Goal: Task Accomplishment & Management: Use online tool/utility

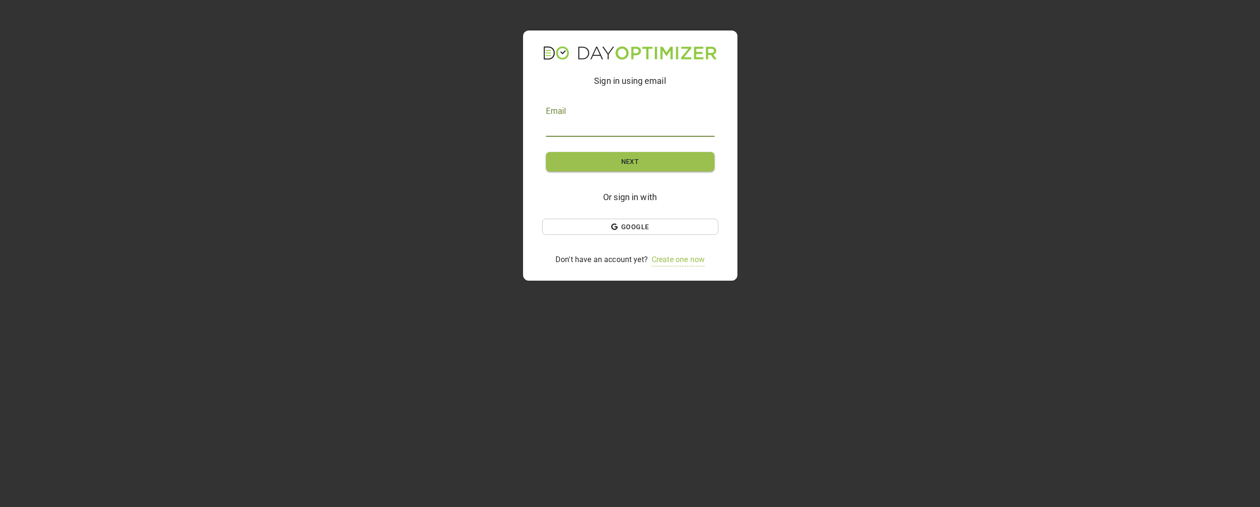
type input "[EMAIL_ADDRESS][DOMAIN_NAME]"
click at [662, 165] on span "Next" at bounding box center [630, 162] width 138 height 12
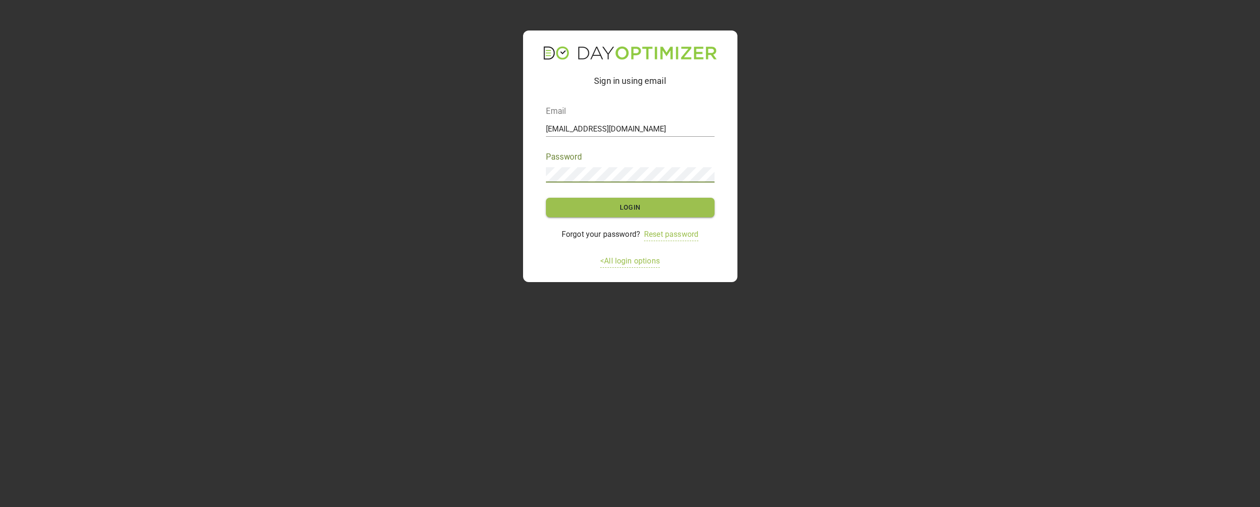
click at [648, 208] on span "Login" at bounding box center [630, 207] width 138 height 12
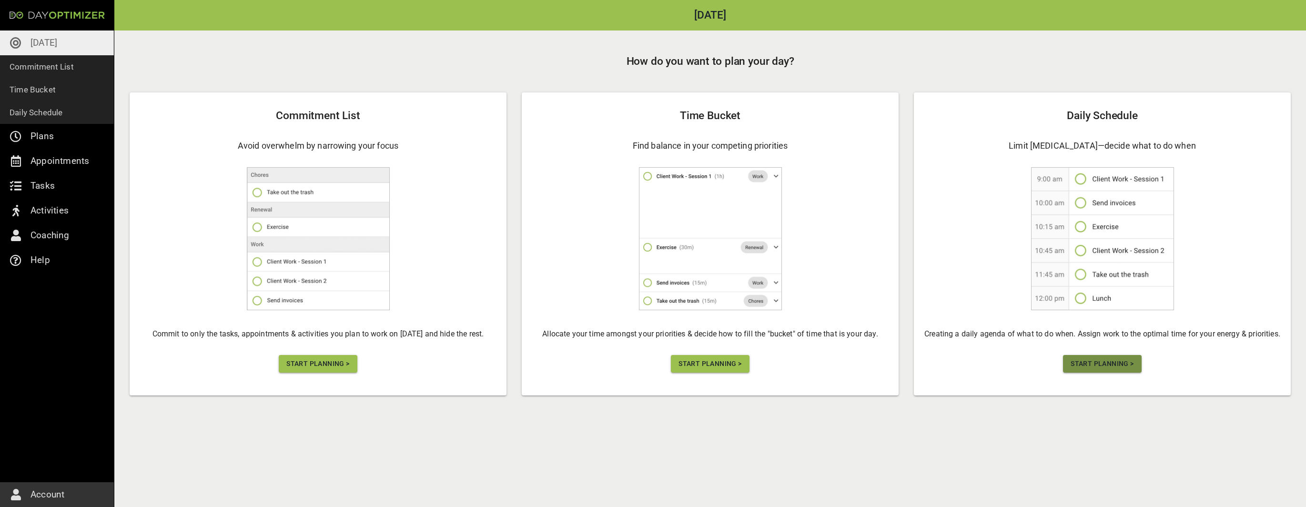
click at [1104, 365] on span "Start Planning >" at bounding box center [1101, 364] width 63 height 12
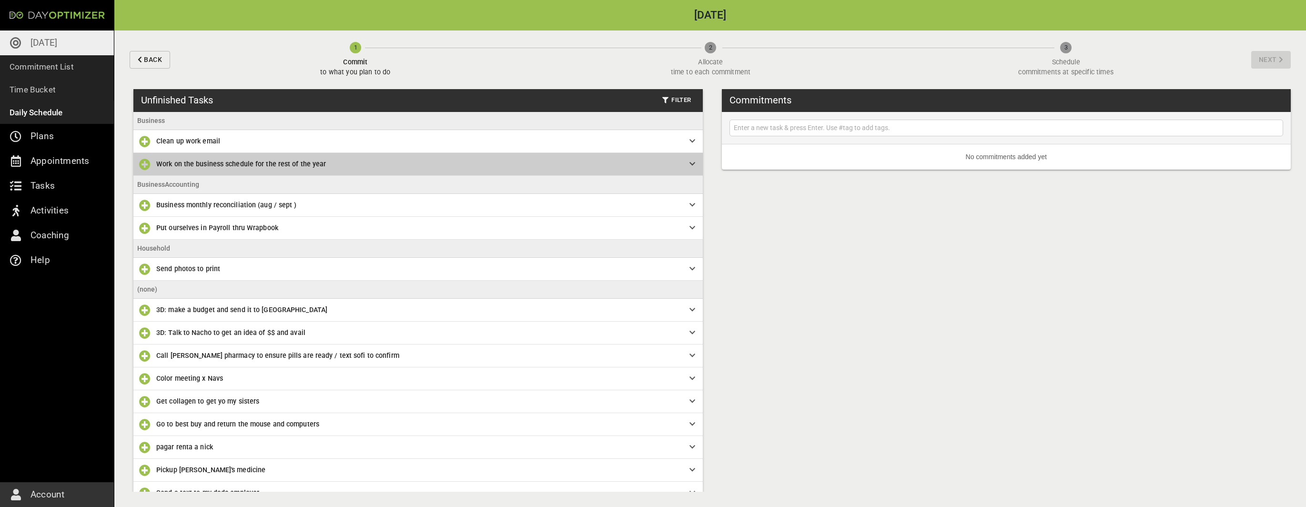
click at [689, 162] on icon at bounding box center [692, 164] width 6 height 7
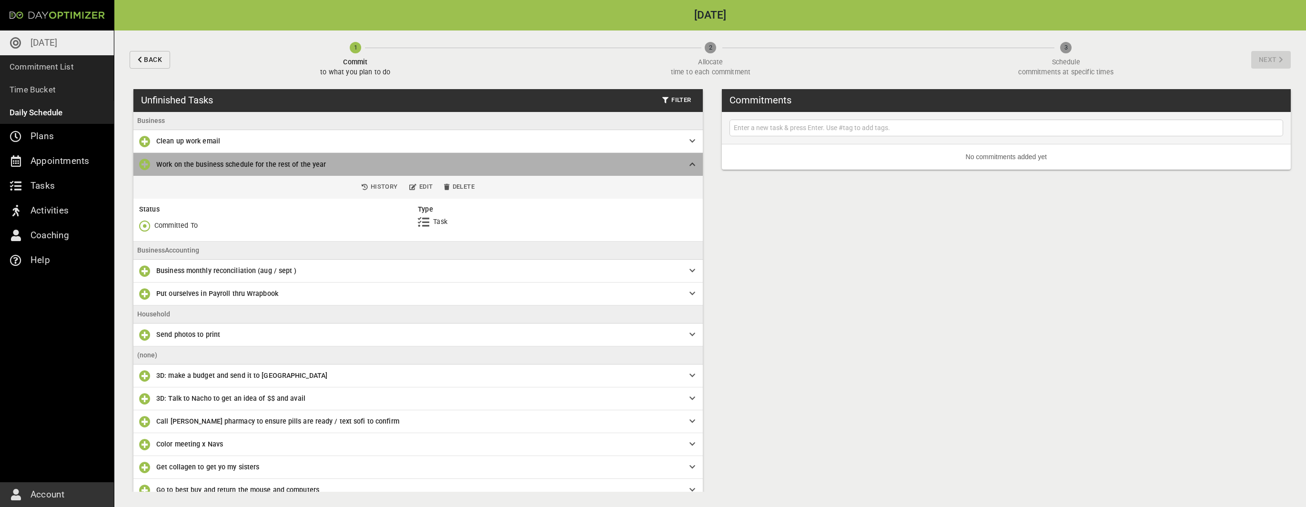
click at [689, 163] on icon at bounding box center [692, 164] width 6 height 7
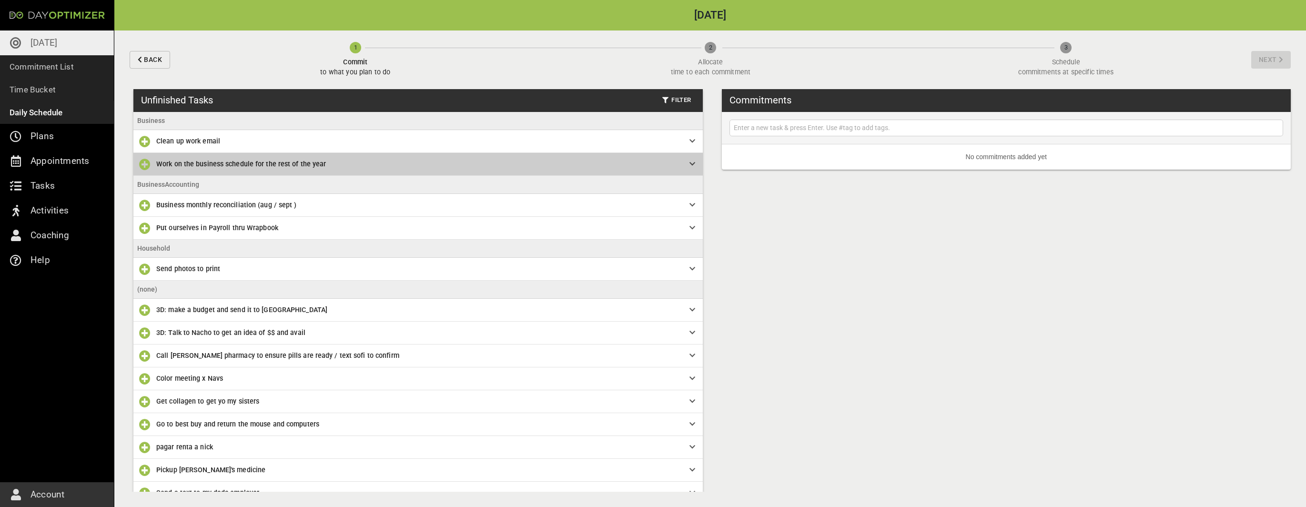
click at [689, 163] on icon at bounding box center [692, 164] width 6 height 7
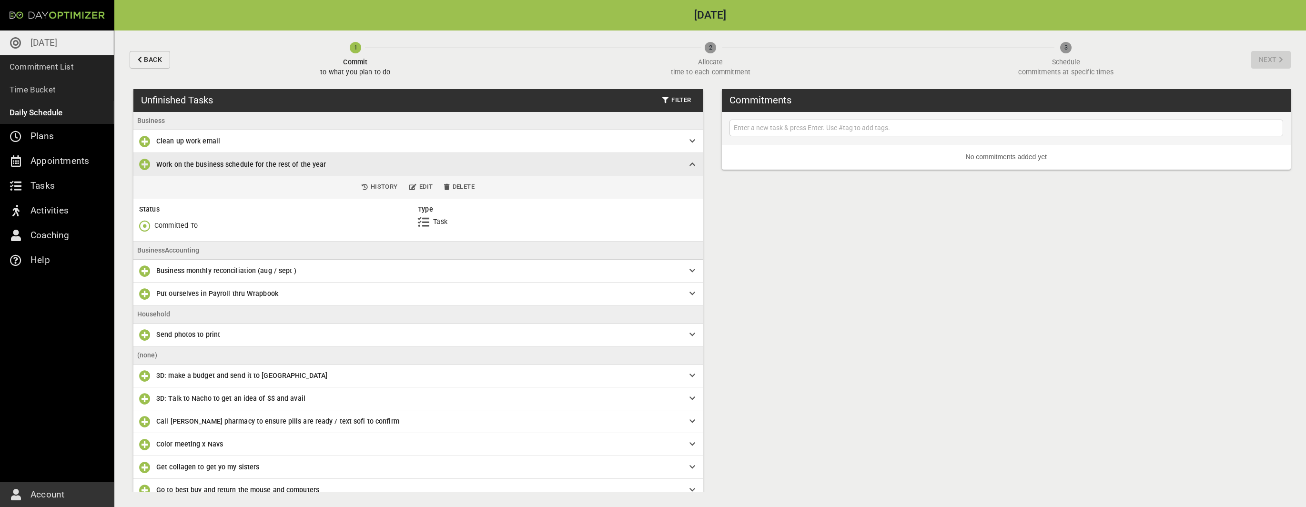
drag, startPoint x: 452, startPoint y: 185, endPoint x: 473, endPoint y: 143, distance: 46.7
click at [452, 185] on span "Delete" at bounding box center [459, 186] width 30 height 11
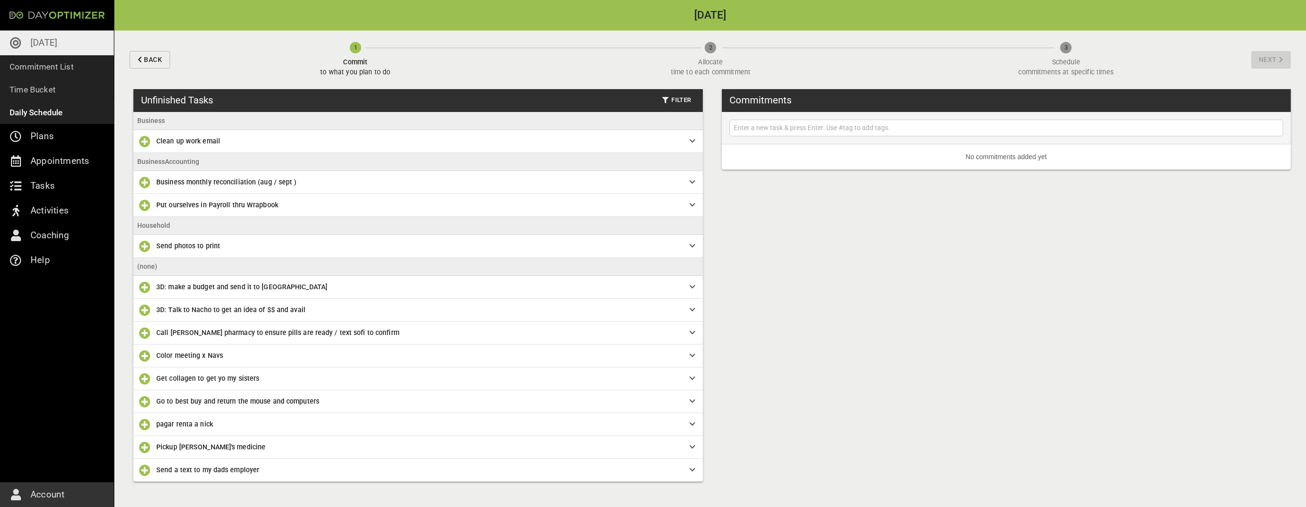
click at [349, 136] on span "Clean up work email" at bounding box center [415, 141] width 518 height 10
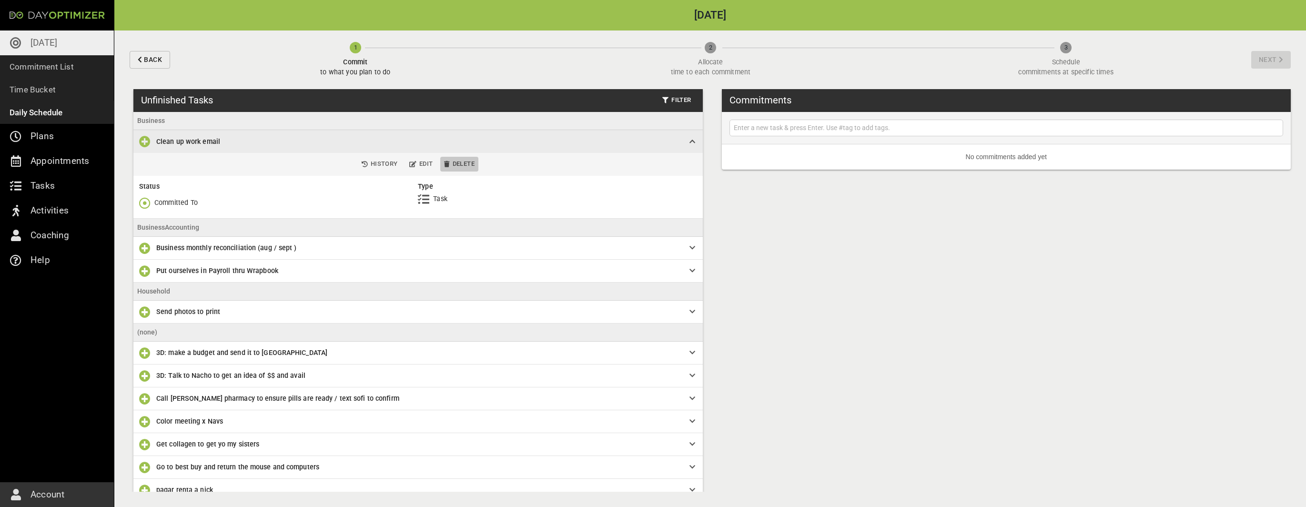
click at [468, 161] on span "Delete" at bounding box center [459, 164] width 30 height 11
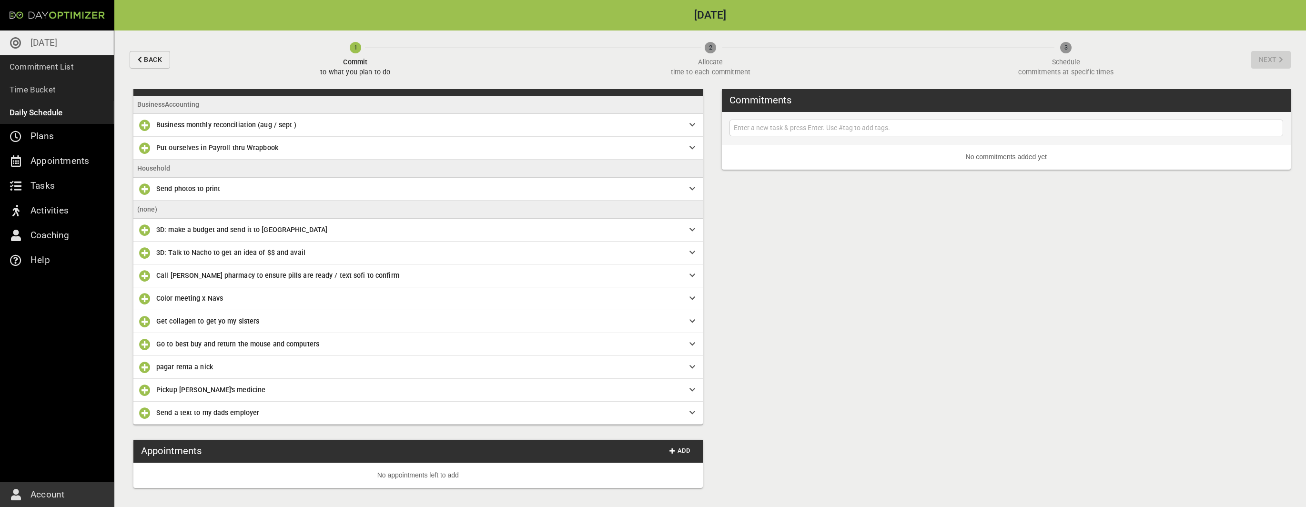
scroll to position [26, 0]
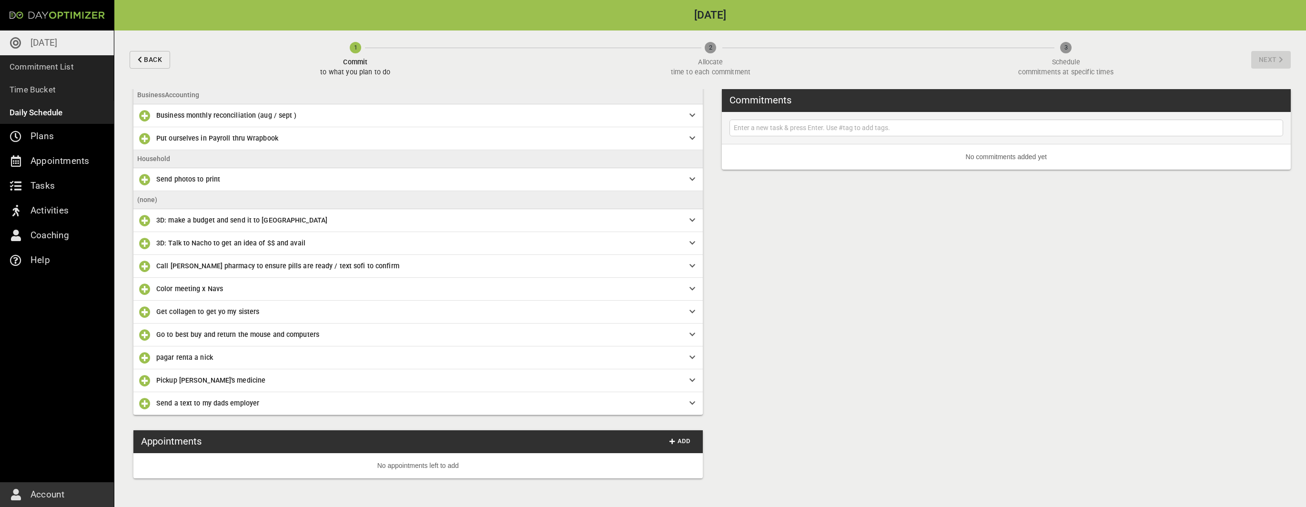
click at [689, 220] on icon at bounding box center [692, 220] width 6 height 7
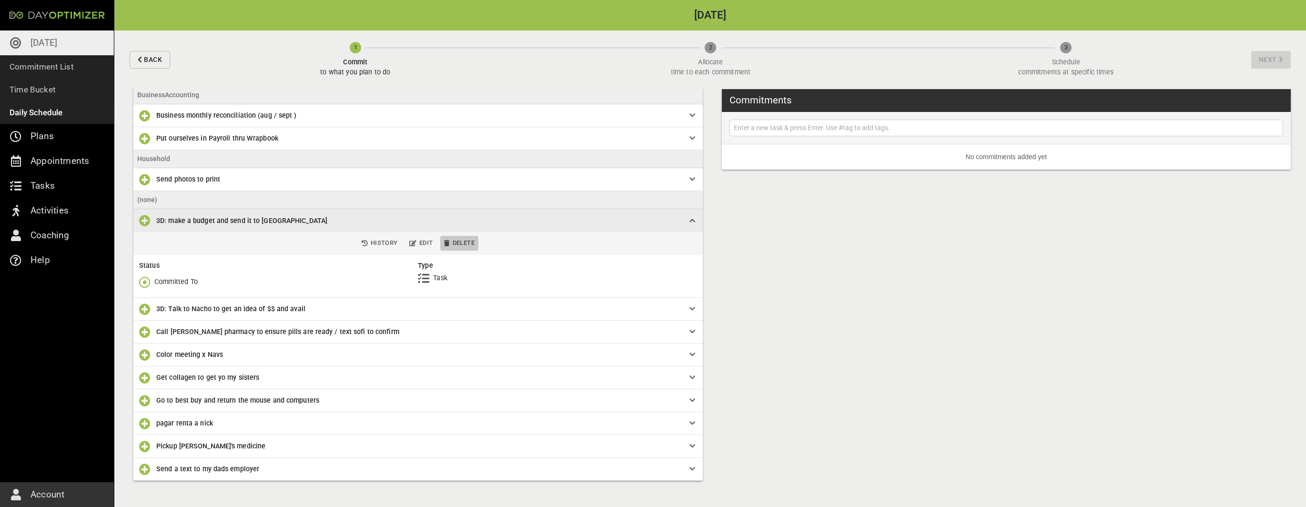
click at [472, 240] on button "Delete" at bounding box center [459, 243] width 38 height 15
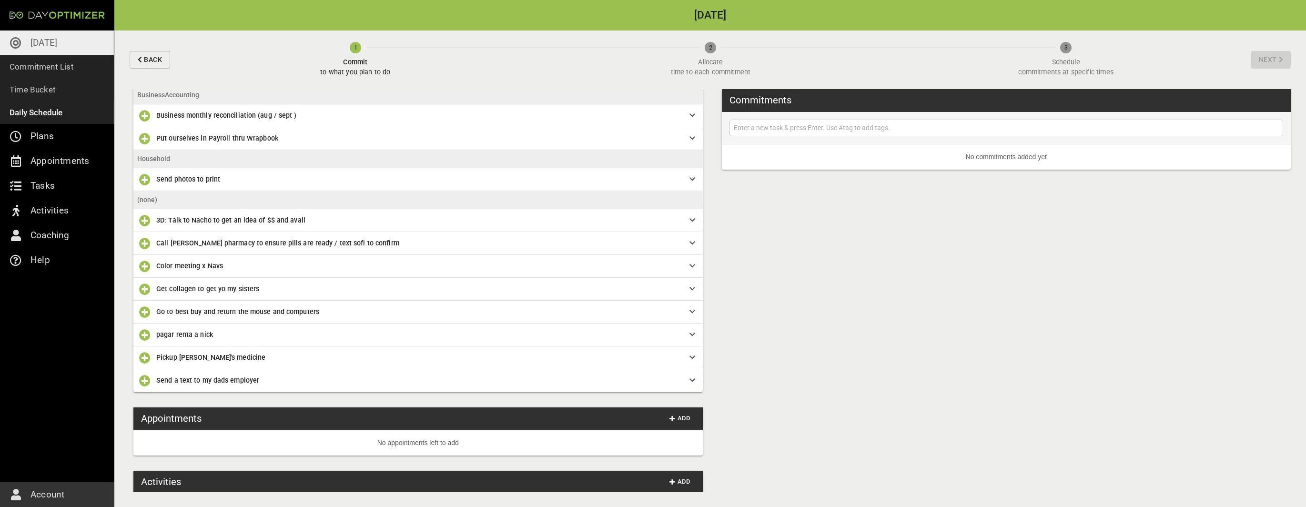
click at [689, 218] on icon at bounding box center [692, 220] width 6 height 7
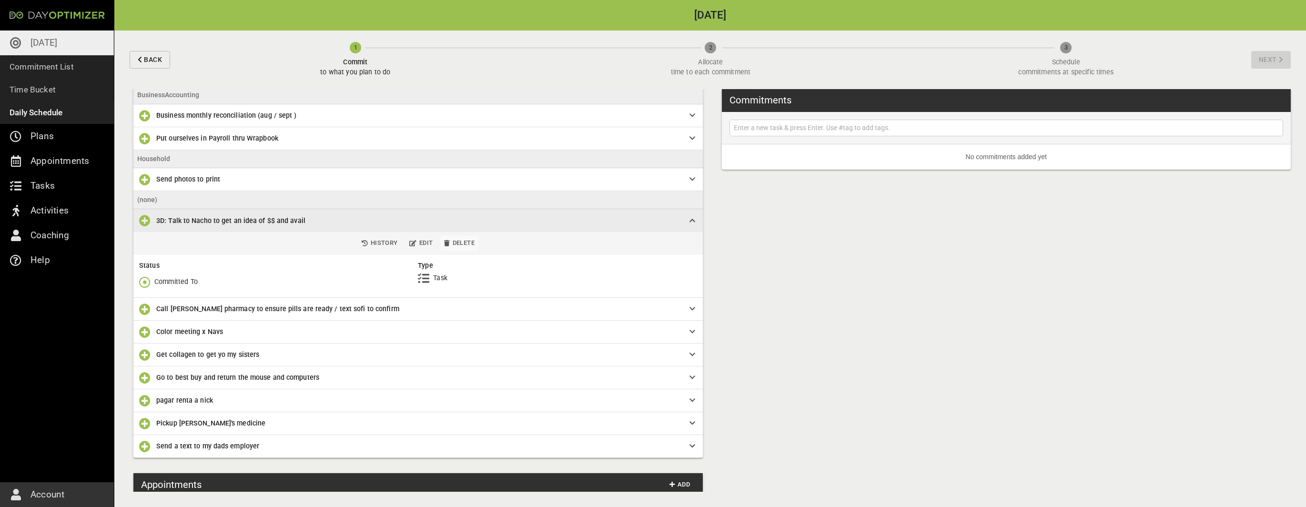
click at [464, 240] on span "Delete" at bounding box center [459, 243] width 30 height 11
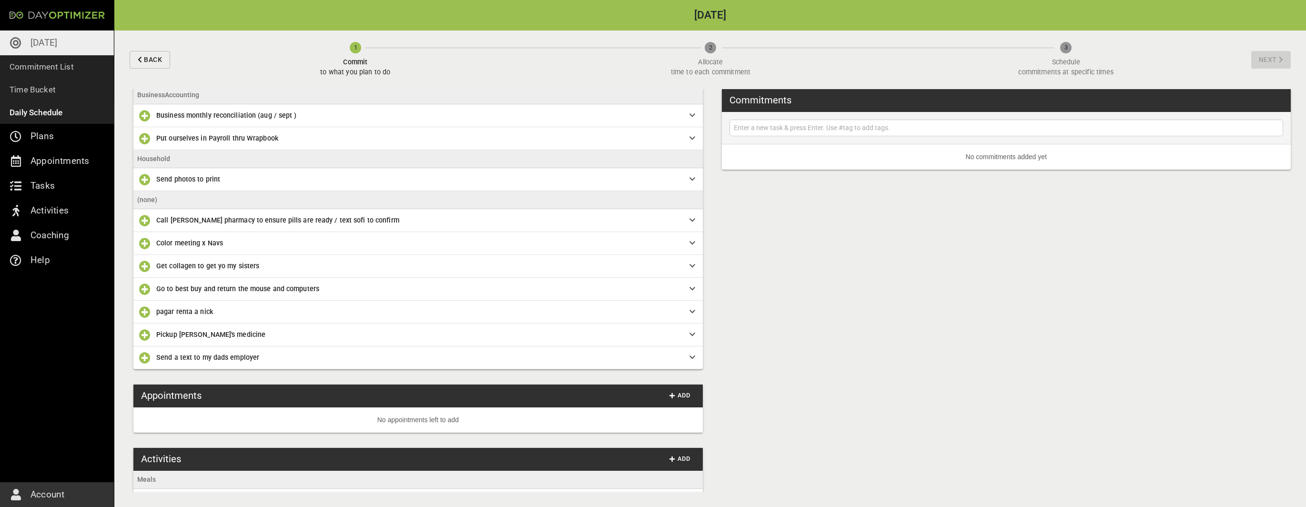
click at [681, 218] on div "Call kaiser pharmacy to ensure pills are ready / text sofi to confirm" at bounding box center [422, 220] width 533 height 10
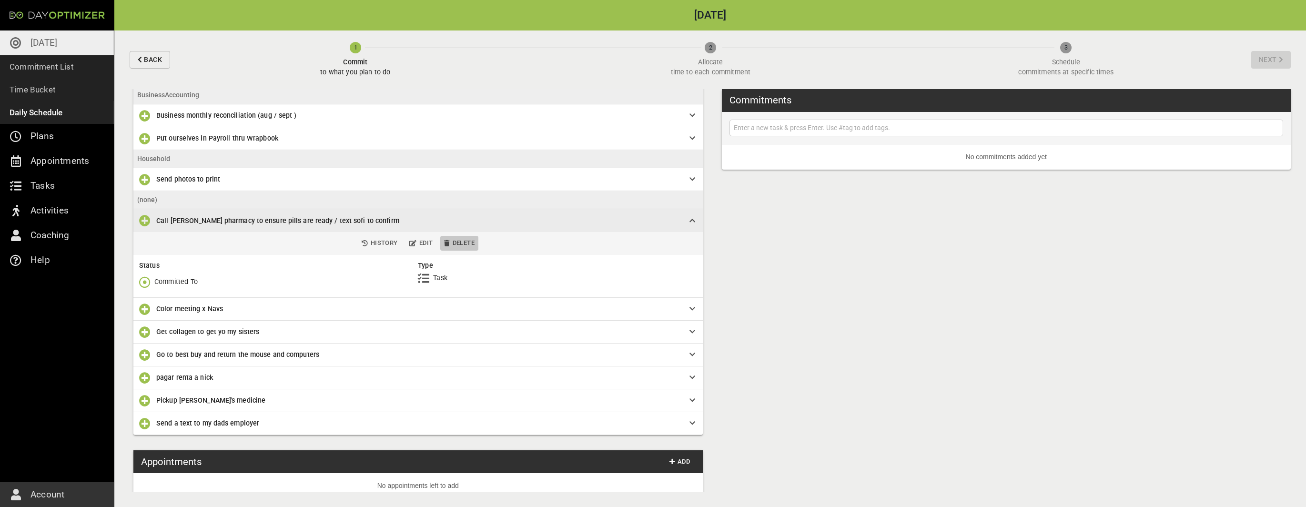
click at [455, 239] on span "Delete" at bounding box center [459, 243] width 30 height 11
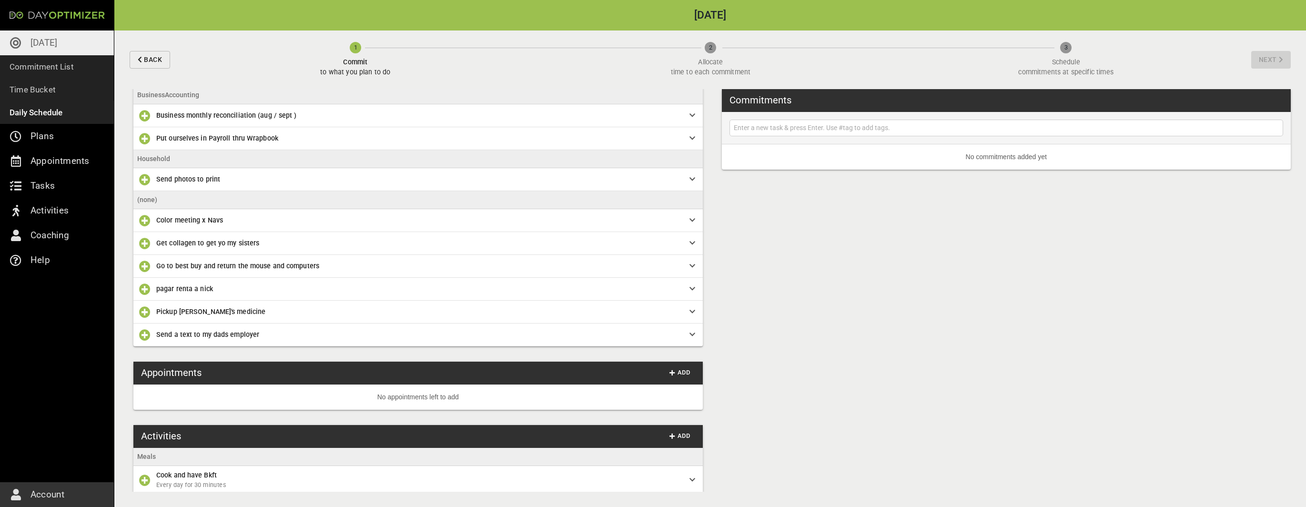
click at [690, 219] on div "Color meeting x Navs" at bounding box center [417, 220] width 569 height 23
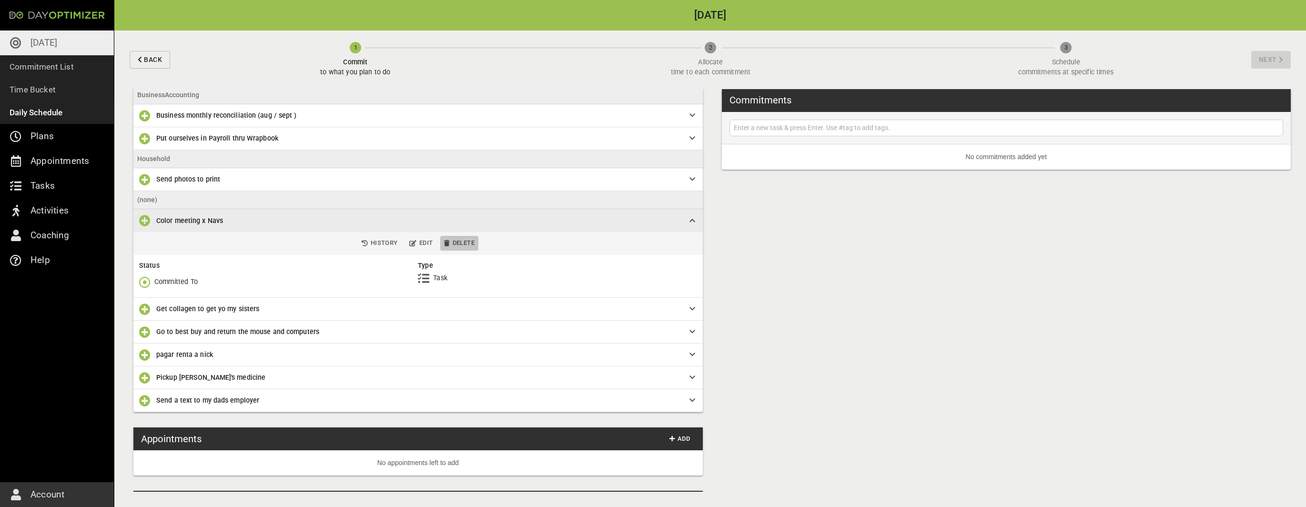
drag, startPoint x: 454, startPoint y: 243, endPoint x: 710, endPoint y: 233, distance: 256.5
click at [454, 244] on span "Delete" at bounding box center [459, 243] width 30 height 11
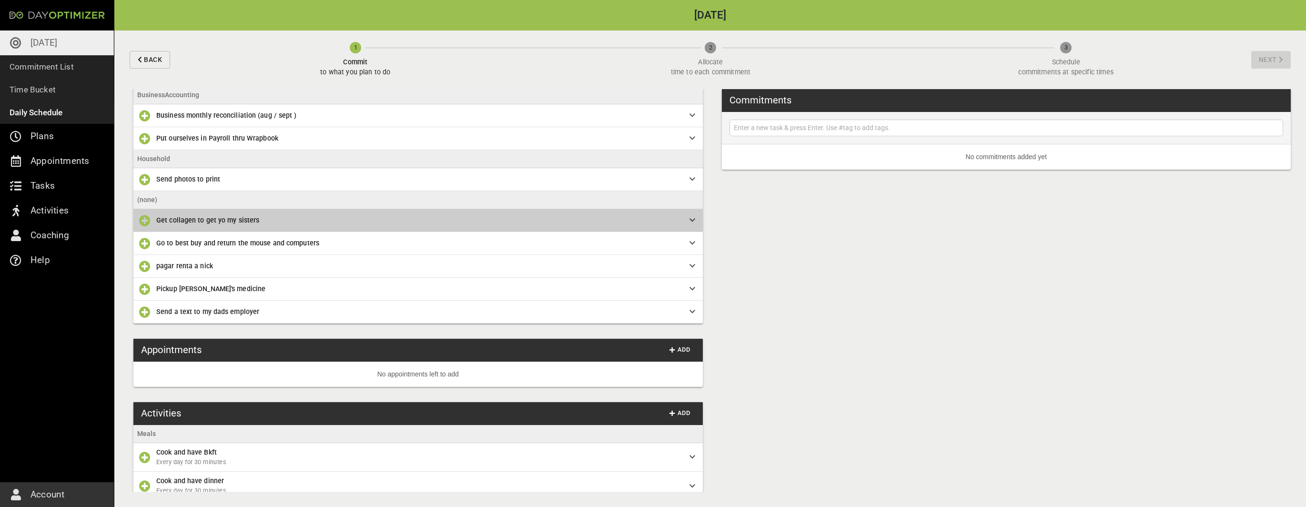
click at [689, 219] on icon at bounding box center [692, 220] width 6 height 7
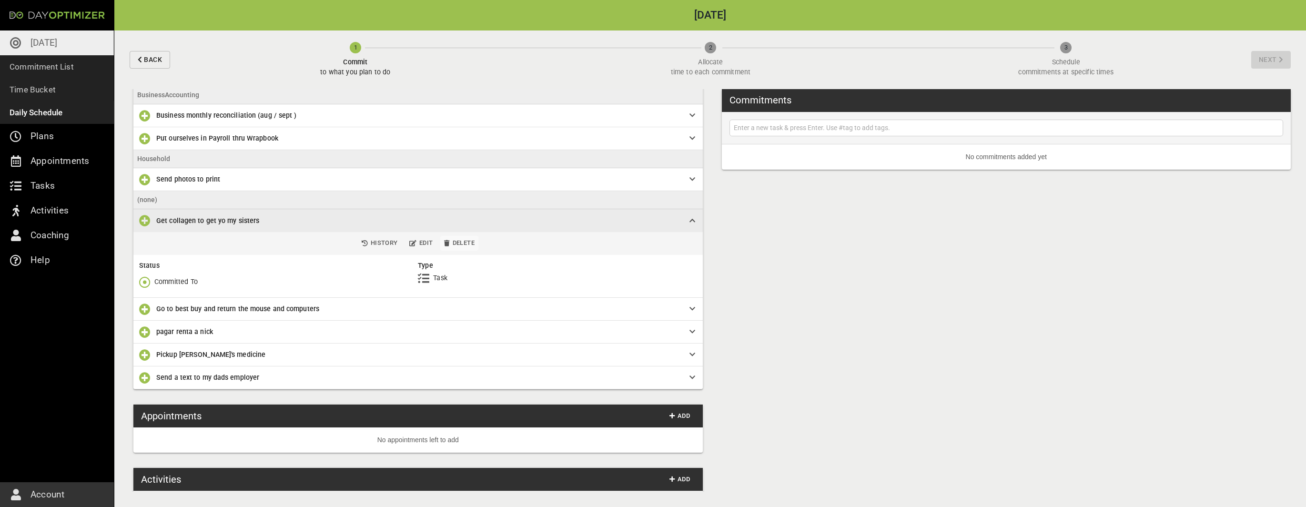
click at [455, 242] on span "Delete" at bounding box center [459, 243] width 30 height 11
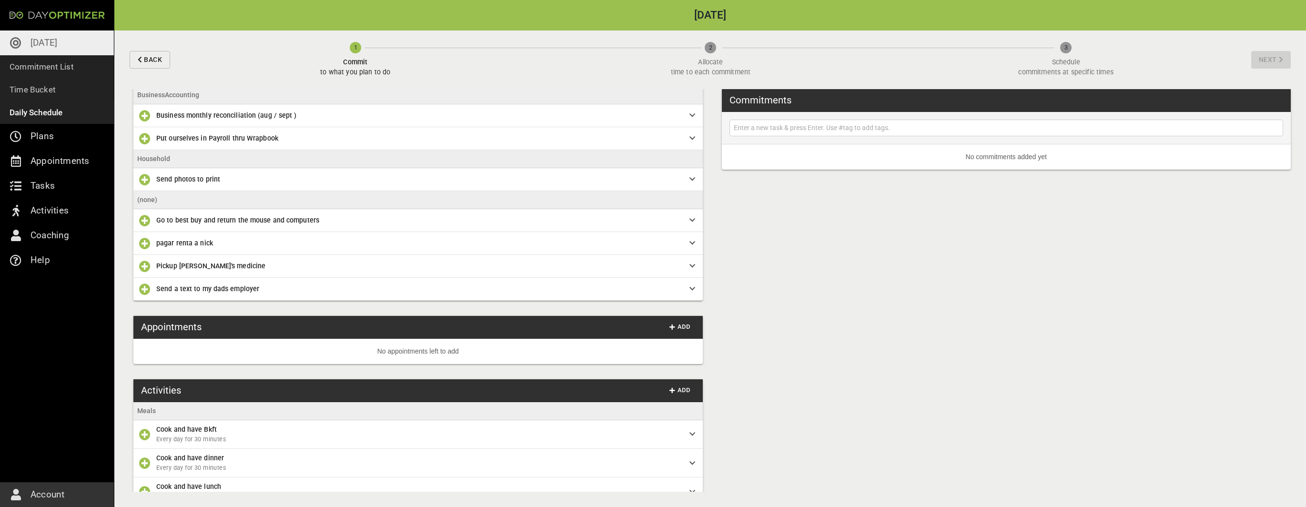
click at [689, 220] on icon at bounding box center [692, 220] width 6 height 7
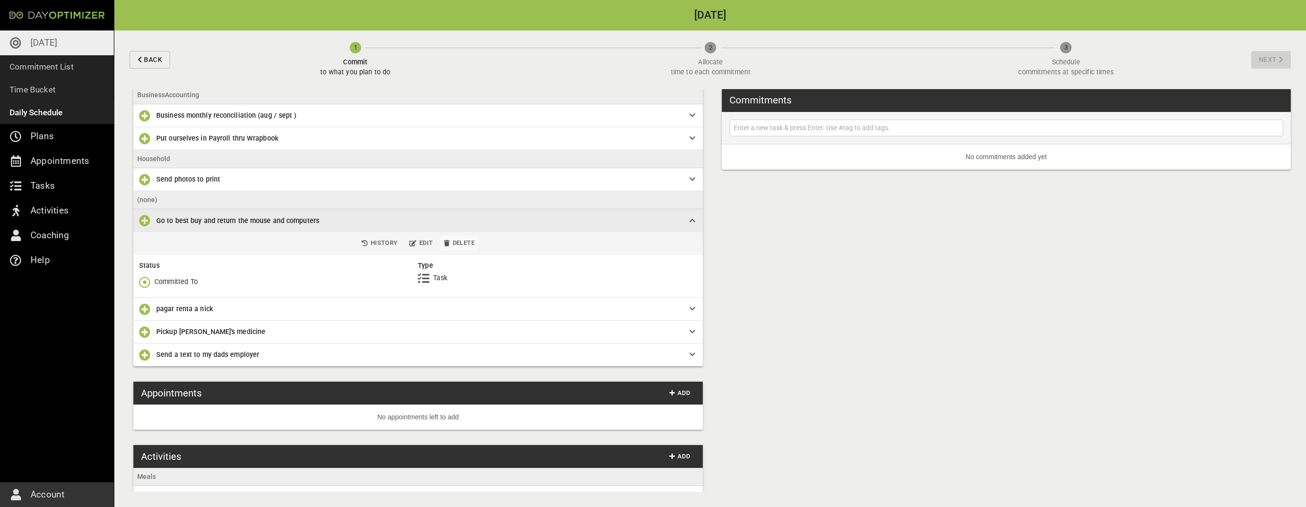
click at [457, 246] on span "Delete" at bounding box center [459, 243] width 30 height 11
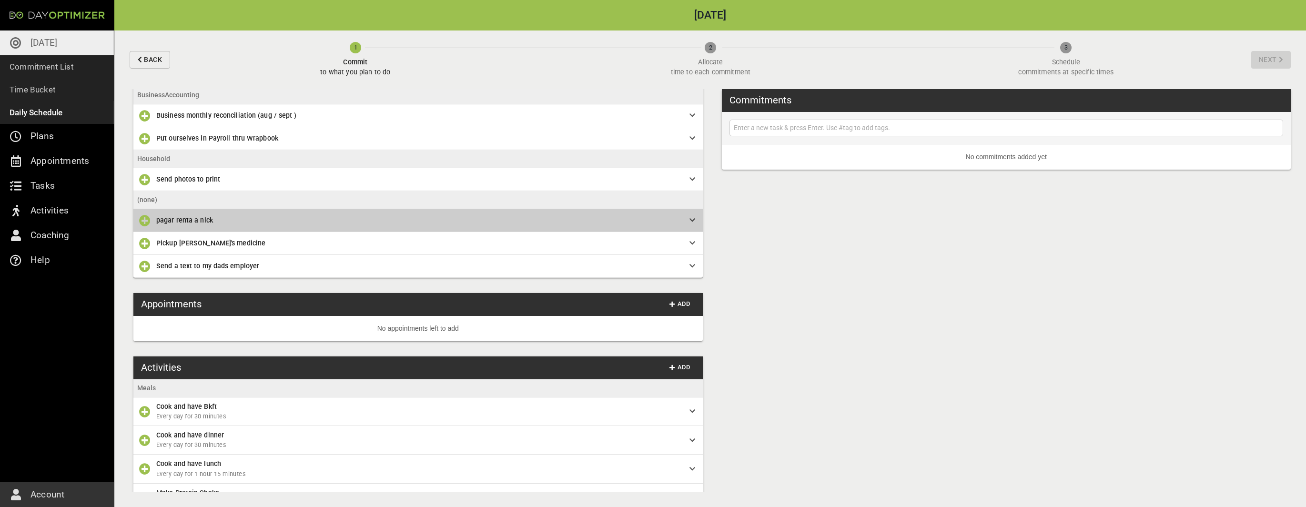
click at [689, 222] on icon at bounding box center [692, 220] width 6 height 7
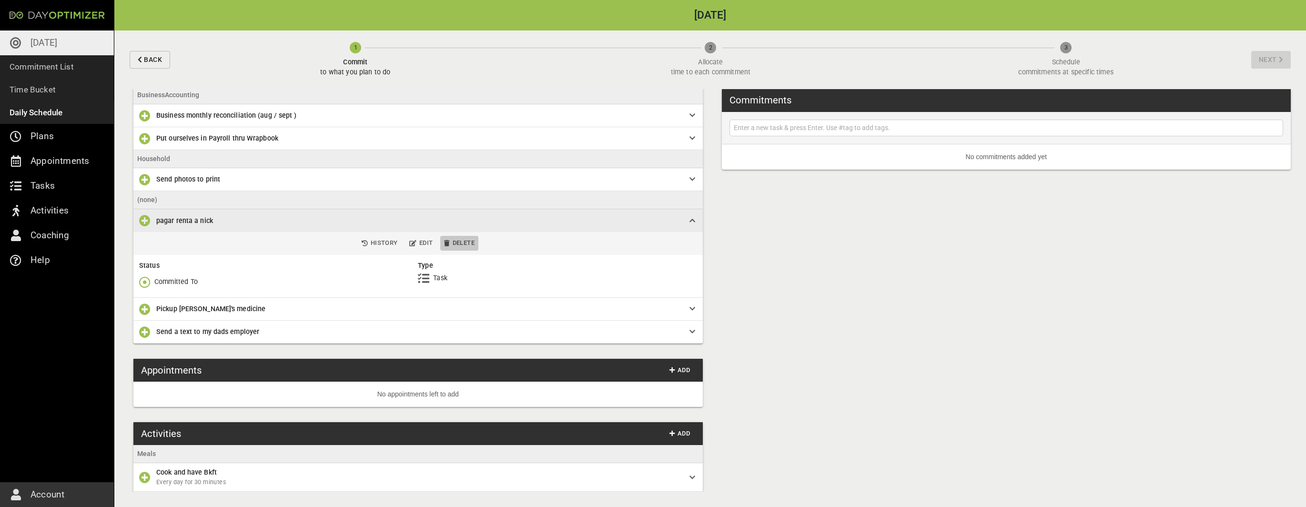
click at [457, 247] on span "Delete" at bounding box center [459, 243] width 30 height 11
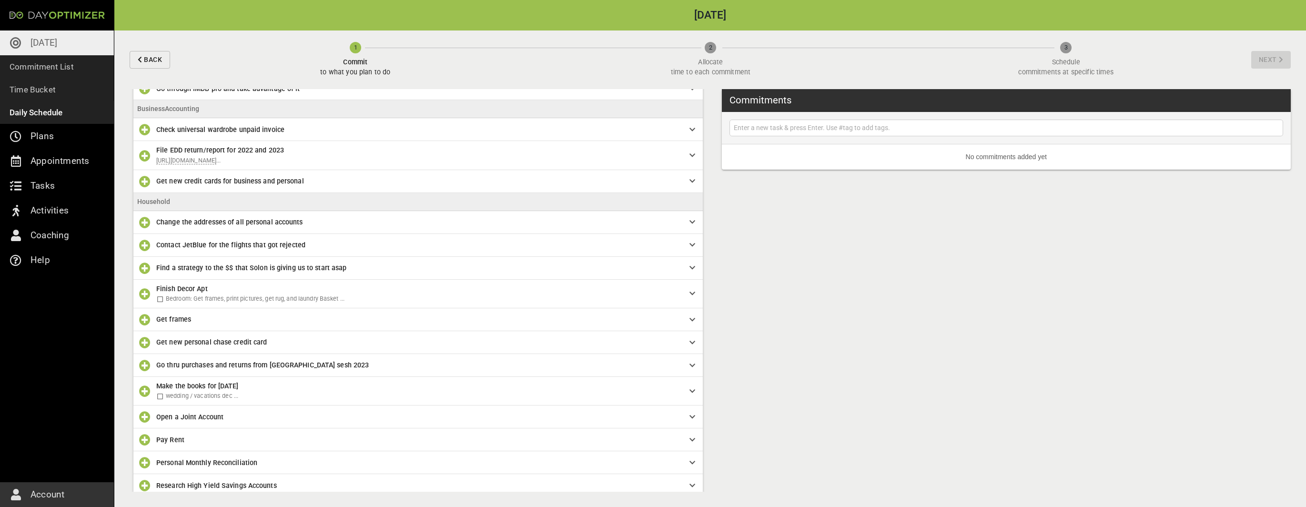
scroll to position [1234, 0]
